Goal: Information Seeking & Learning: Learn about a topic

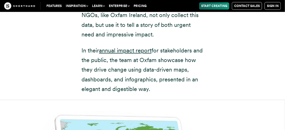
scroll to position [2440, 0]
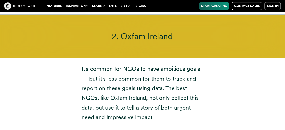
click at [112, 31] on h3 "2. Oxfam Ireland" at bounding box center [143, 36] width 238 height 10
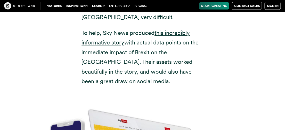
scroll to position [2068, 0]
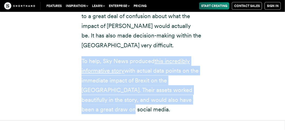
drag, startPoint x: 83, startPoint y: 62, endPoint x: 193, endPoint y: 103, distance: 118.1
click at [193, 103] on p "To help, Sky News produced this incredibly informative story with actual data p…" at bounding box center [143, 85] width 122 height 58
copy p "To help, Sky News produced this incredibly informative story with actual data p…"
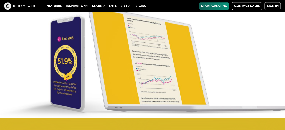
scroll to position [2419, 0]
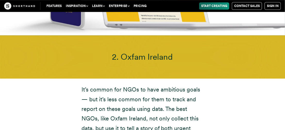
drag, startPoint x: 111, startPoint y: 46, endPoint x: 174, endPoint y: 47, distance: 63.0
click at [174, 52] on h3 "2. Oxfam Ireland" at bounding box center [143, 57] width 238 height 10
copy span "2. Oxfam Ireland"
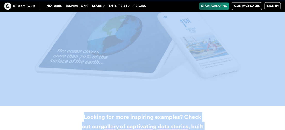
scroll to position [5408, 0]
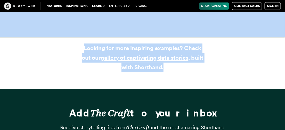
drag, startPoint x: 82, startPoint y: 36, endPoint x: 204, endPoint y: 21, distance: 123.4
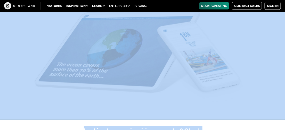
copy article "Lo’i dolors ame CONs ad elit seddoeius tempo — inc ut’l etdo magnaa eni admi ve…"
click at [172, 27] on img at bounding box center [142, 55] width 285 height 130
click at [190, 53] on img at bounding box center [142, 55] width 285 height 130
